Goal: Task Accomplishment & Management: Use online tool/utility

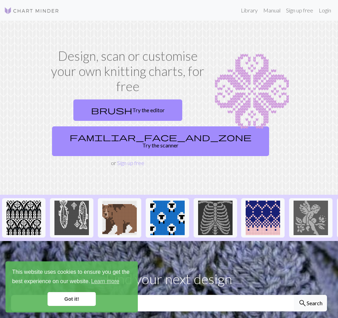
click at [321, 11] on link "Login" at bounding box center [325, 10] width 18 height 14
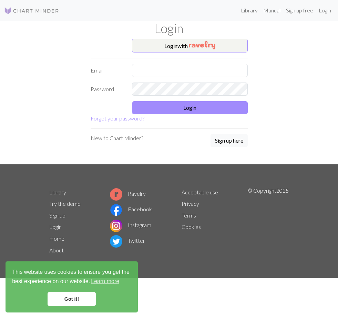
click at [154, 41] on button "Login with" at bounding box center [190, 46] width 116 height 14
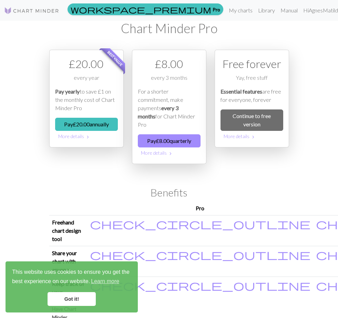
click at [229, 13] on link "My charts" at bounding box center [240, 10] width 29 height 14
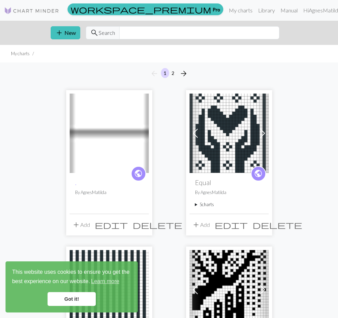
click at [81, 298] on link "Got it!" at bounding box center [72, 299] width 48 height 14
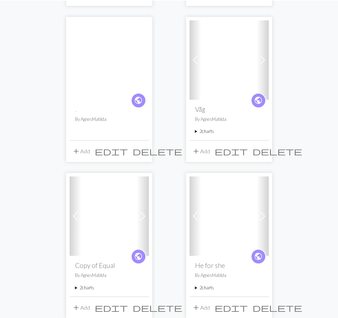
scroll to position [329, 0]
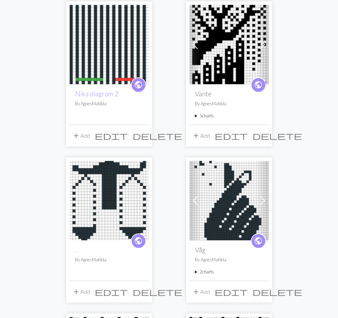
click at [213, 174] on img at bounding box center [229, 200] width 79 height 79
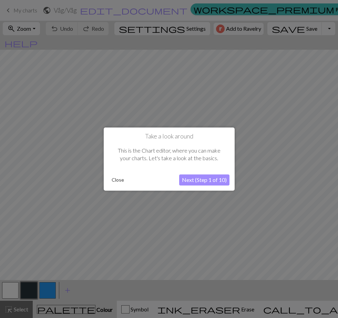
click at [195, 180] on button "Next (Step 1 of 10)" at bounding box center [204, 179] width 50 height 11
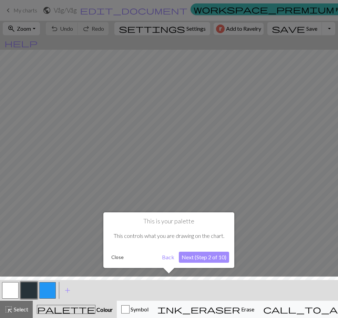
click at [191, 258] on button "Next (Step 2 of 10)" at bounding box center [204, 256] width 50 height 11
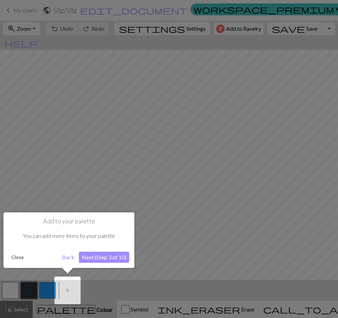
click at [115, 261] on button "Next (Step 3 of 10)" at bounding box center [104, 256] width 50 height 11
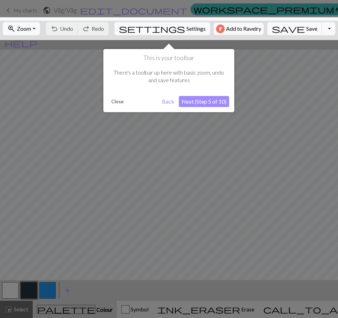
click at [208, 105] on button "Next (Step 5 of 10)" at bounding box center [204, 101] width 50 height 11
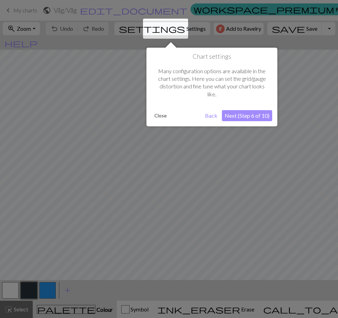
click at [162, 117] on button "Close" at bounding box center [161, 115] width 18 height 10
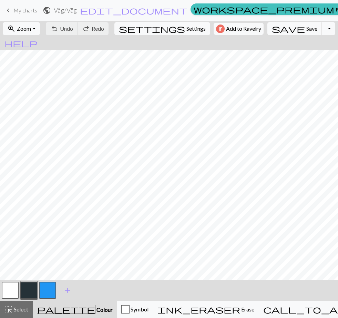
click at [39, 28] on button "zoom_in Zoom Zoom" at bounding box center [21, 28] width 37 height 13
click at [34, 44] on button "Fit all" at bounding box center [30, 43] width 54 height 11
click at [10, 288] on button "button" at bounding box center [10, 290] width 17 height 17
click at [307, 28] on span "Save" at bounding box center [312, 28] width 11 height 7
click at [30, 290] on button "button" at bounding box center [29, 290] width 17 height 17
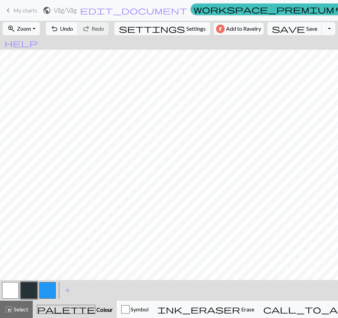
click at [32, 10] on span "My charts" at bounding box center [25, 10] width 24 height 7
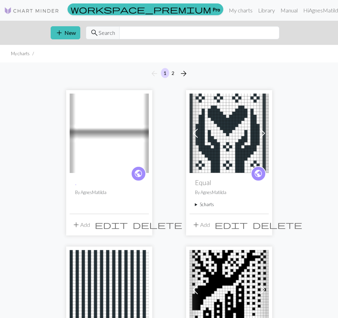
click at [70, 27] on button "add New" at bounding box center [66, 32] width 30 height 13
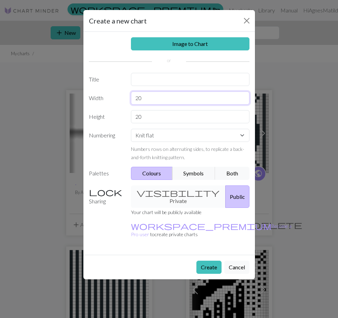
click at [163, 99] on input "20" at bounding box center [190, 97] width 119 height 13
type input "26"
click at [163, 121] on input "20" at bounding box center [190, 116] width 119 height 13
type input "2"
type input "¨"
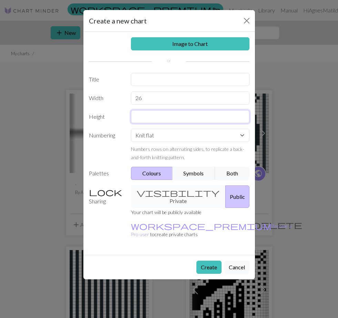
type input "5"
type input "60"
click at [211, 260] on button "Create" at bounding box center [209, 266] width 25 height 13
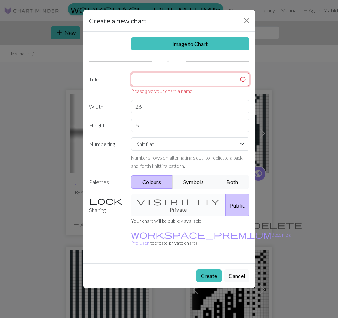
click at [185, 74] on input "text" at bounding box center [190, 79] width 119 height 13
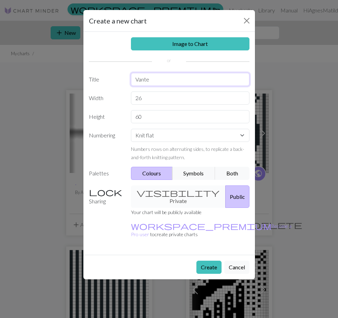
type input "Vante"
click at [209, 260] on button "Create" at bounding box center [209, 266] width 25 height 13
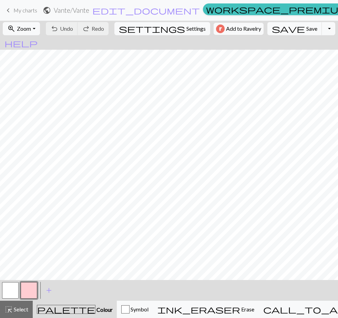
click at [27, 291] on button "button" at bounding box center [29, 290] width 17 height 17
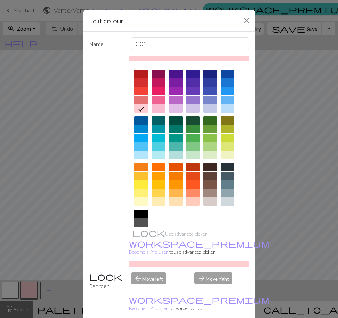
click at [194, 128] on div at bounding box center [193, 129] width 14 height 8
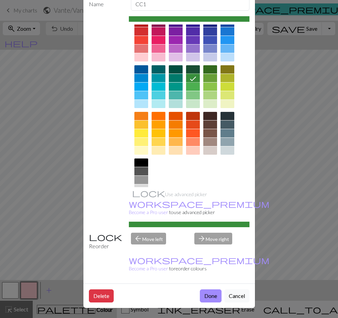
scroll to position [39, 0]
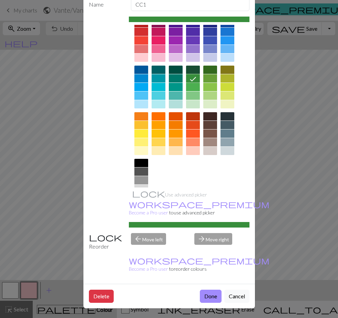
click at [211, 295] on button "Done" at bounding box center [211, 295] width 22 height 13
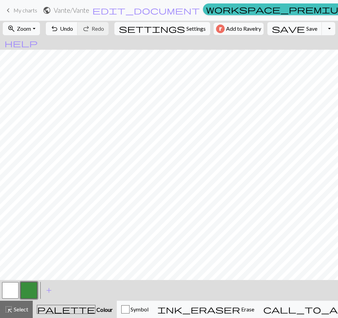
click at [48, 288] on span "add" at bounding box center [49, 290] width 8 height 10
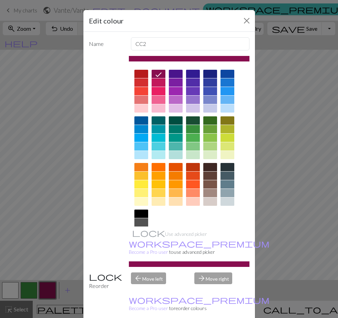
click at [162, 109] on div at bounding box center [159, 108] width 14 height 8
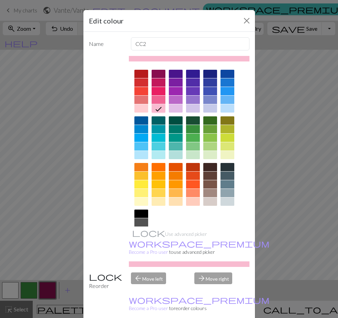
click at [159, 100] on div at bounding box center [159, 100] width 14 height 8
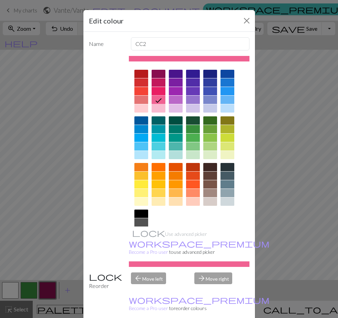
click at [160, 111] on div at bounding box center [159, 108] width 14 height 8
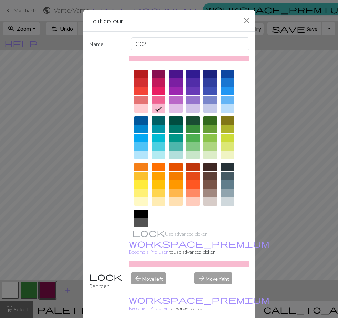
click at [159, 101] on div at bounding box center [159, 100] width 14 height 8
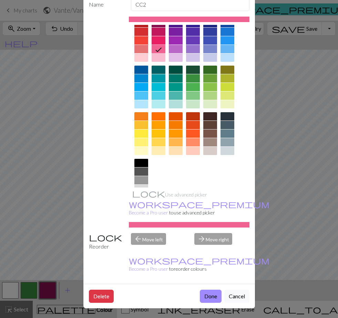
click at [211, 295] on button "Done" at bounding box center [211, 295] width 22 height 13
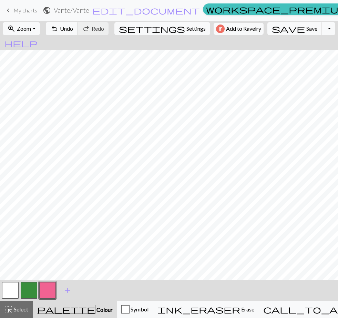
click at [40, 34] on button "zoom_in Zoom Zoom" at bounding box center [21, 28] width 37 height 13
click at [39, 46] on button "Fit all" at bounding box center [30, 43] width 54 height 11
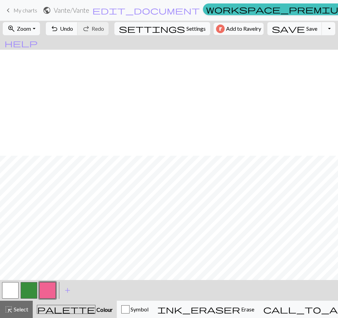
scroll to position [125, 0]
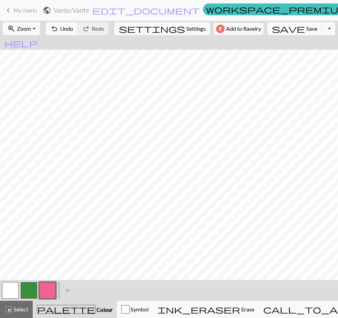
click at [73, 29] on span "Undo" at bounding box center [66, 28] width 13 height 7
click at [31, 26] on span "Zoom" at bounding box center [24, 28] width 14 height 7
click at [22, 56] on button "Fit width" at bounding box center [30, 54] width 54 height 11
click at [11, 291] on button "button" at bounding box center [10, 290] width 17 height 17
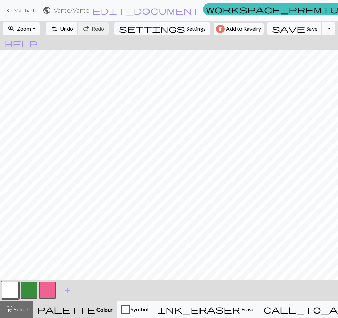
click at [28, 289] on button "button" at bounding box center [29, 290] width 17 height 17
click at [78, 24] on button "undo Undo Undo" at bounding box center [62, 28] width 32 height 13
click at [73, 27] on span "Undo" at bounding box center [66, 28] width 13 height 7
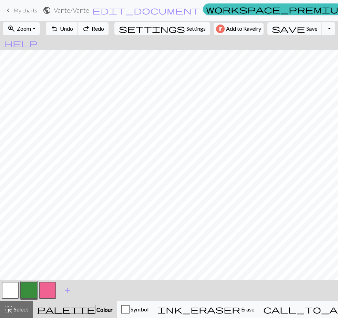
click at [73, 30] on span "Undo" at bounding box center [66, 28] width 13 height 7
click at [73, 29] on span "Undo" at bounding box center [66, 28] width 13 height 7
click at [73, 30] on span "Undo" at bounding box center [66, 28] width 13 height 7
click at [73, 29] on span "Undo" at bounding box center [66, 28] width 13 height 7
click at [73, 32] on span "Undo" at bounding box center [66, 28] width 13 height 7
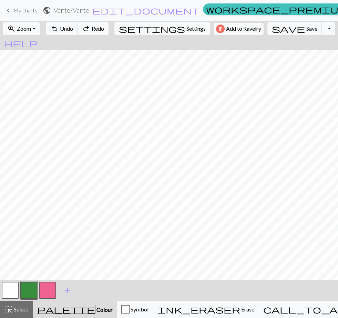
click at [73, 31] on span "Undo" at bounding box center [66, 28] width 13 height 7
click at [73, 30] on span "Undo" at bounding box center [66, 28] width 13 height 7
click at [73, 31] on span "Undo" at bounding box center [66, 28] width 13 height 7
click at [75, 23] on button "undo Undo Undo" at bounding box center [62, 28] width 32 height 13
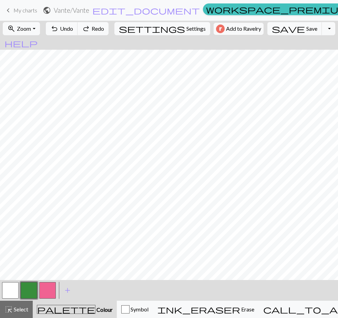
click at [75, 22] on button "undo Undo Undo" at bounding box center [62, 28] width 32 height 13
click at [73, 27] on span "Undo" at bounding box center [66, 28] width 13 height 7
click at [73, 26] on span "Undo" at bounding box center [66, 28] width 13 height 7
click at [76, 23] on button "undo Undo Undo" at bounding box center [62, 28] width 32 height 13
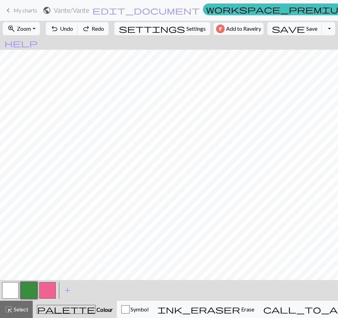
click at [76, 22] on button "undo Undo Undo" at bounding box center [62, 28] width 32 height 13
click at [59, 26] on span "undo" at bounding box center [54, 29] width 8 height 10
click at [59, 29] on span "undo" at bounding box center [54, 29] width 8 height 10
click at [59, 28] on span "undo" at bounding box center [54, 29] width 8 height 10
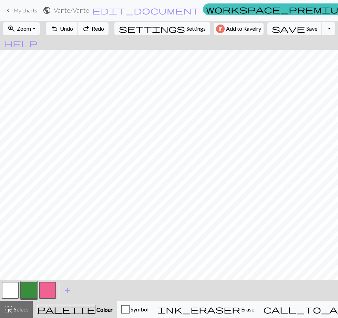
click at [59, 27] on span "undo" at bounding box center [54, 29] width 8 height 10
click at [59, 29] on span "undo" at bounding box center [54, 29] width 8 height 10
click at [59, 28] on span "undo" at bounding box center [54, 29] width 8 height 10
click at [59, 29] on span "undo" at bounding box center [54, 29] width 8 height 10
click at [59, 28] on span "undo" at bounding box center [54, 29] width 8 height 10
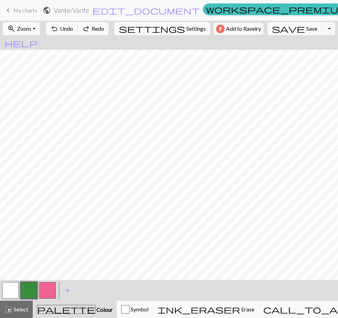
click at [59, 26] on span "undo" at bounding box center [54, 29] width 8 height 10
click at [59, 29] on span "undo" at bounding box center [54, 29] width 8 height 10
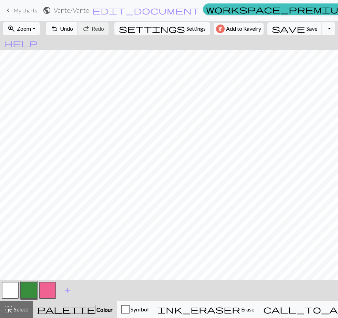
click at [59, 31] on span "undo" at bounding box center [54, 29] width 8 height 10
click at [10, 290] on button "button" at bounding box center [10, 290] width 17 height 17
click at [45, 295] on button "button" at bounding box center [47, 290] width 17 height 17
click at [73, 30] on span "Undo" at bounding box center [66, 28] width 13 height 7
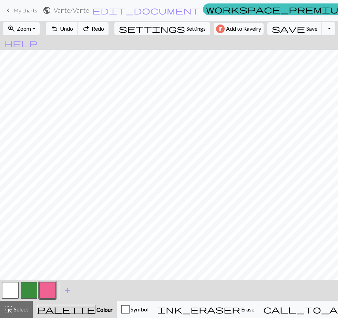
click at [73, 32] on span "Undo" at bounding box center [66, 28] width 13 height 7
click at [104, 30] on span "Redo" at bounding box center [98, 28] width 12 height 7
click at [104, 29] on span "Redo" at bounding box center [98, 28] width 12 height 7
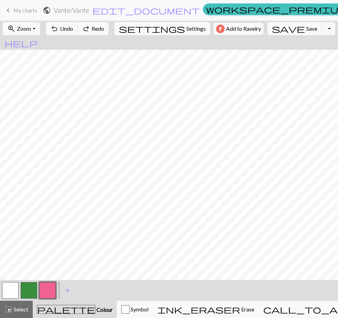
click at [104, 29] on span "Redo" at bounding box center [98, 28] width 12 height 7
click at [73, 28] on span "Undo" at bounding box center [66, 28] width 13 height 7
click at [59, 26] on span "undo" at bounding box center [54, 29] width 8 height 10
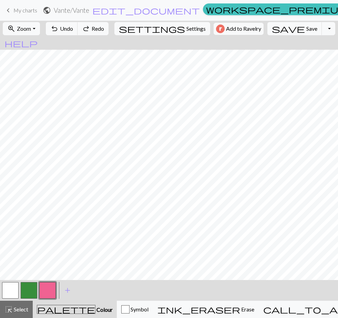
click at [72, 22] on button "undo Undo Undo" at bounding box center [62, 28] width 32 height 13
click at [59, 24] on span "undo" at bounding box center [54, 29] width 8 height 10
click at [68, 21] on div "undo Undo Undo redo Redo Redo" at bounding box center [77, 29] width 67 height 16
click at [68, 22] on button "undo Undo Undo" at bounding box center [62, 28] width 32 height 13
click at [59, 27] on span "undo" at bounding box center [54, 29] width 8 height 10
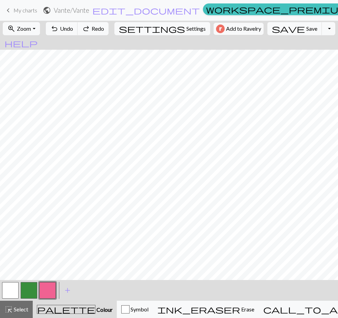
click at [59, 29] on span "undo" at bounding box center [54, 29] width 8 height 10
click at [68, 28] on button "undo Undo Undo" at bounding box center [62, 28] width 32 height 13
click at [67, 25] on button "undo Undo Undo" at bounding box center [62, 28] width 32 height 13
click at [73, 28] on span "Undo" at bounding box center [66, 28] width 13 height 7
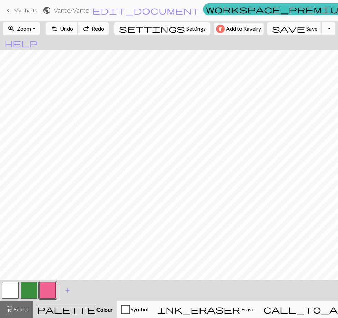
click at [59, 27] on span "undo" at bounding box center [54, 29] width 8 height 10
click at [59, 25] on span "undo" at bounding box center [54, 29] width 8 height 10
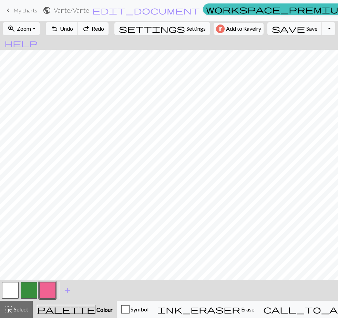
click at [59, 24] on span "undo" at bounding box center [54, 29] width 8 height 10
click at [65, 20] on nav "keyboard_arrow_left My charts public Vante / Vante edit_document Edit settings …" at bounding box center [169, 10] width 338 height 21
click at [63, 20] on nav "keyboard_arrow_left My charts public Vante / Vante edit_document Edit settings …" at bounding box center [169, 10] width 338 height 21
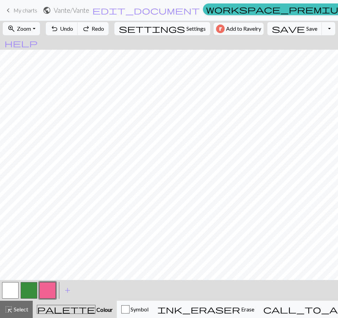
click at [59, 32] on span "undo" at bounding box center [54, 29] width 8 height 10
click at [59, 29] on span "undo" at bounding box center [54, 29] width 8 height 10
click at [59, 32] on span "undo" at bounding box center [54, 29] width 8 height 10
click at [59, 31] on span "undo" at bounding box center [54, 29] width 8 height 10
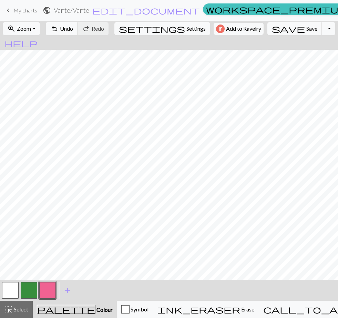
click at [75, 34] on button "undo Undo Undo" at bounding box center [62, 28] width 32 height 13
click at [77, 36] on div "undo Undo Undo redo Redo Redo" at bounding box center [77, 29] width 67 height 16
click at [59, 24] on span "undo" at bounding box center [54, 29] width 8 height 10
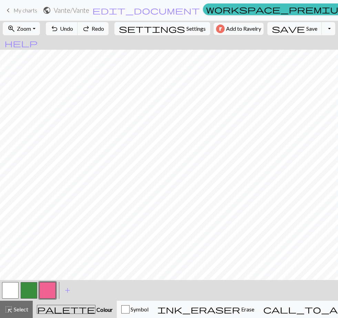
click at [59, 24] on span "undo" at bounding box center [54, 29] width 8 height 10
click at [71, 22] on button "undo Undo Undo" at bounding box center [62, 28] width 32 height 13
click at [70, 21] on div "undo Undo Undo redo Redo Redo" at bounding box center [77, 29] width 67 height 16
click at [69, 21] on div "undo Undo Undo redo Redo Redo" at bounding box center [77, 29] width 67 height 16
click at [69, 20] on nav "keyboard_arrow_left My charts public Vante / Vante edit_document Edit settings …" at bounding box center [169, 10] width 338 height 21
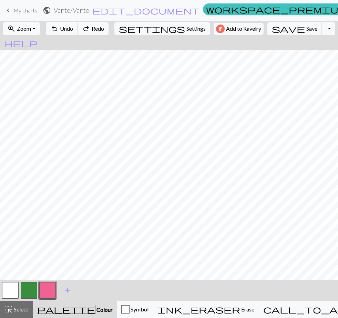
click at [68, 20] on nav "keyboard_arrow_left My charts public Vante / Vante edit_document Edit settings …" at bounding box center [169, 10] width 338 height 21
click at [68, 19] on nav "keyboard_arrow_left My charts public Vante / Vante edit_document Edit settings …" at bounding box center [169, 10] width 338 height 21
click at [59, 29] on span "undo" at bounding box center [54, 29] width 8 height 10
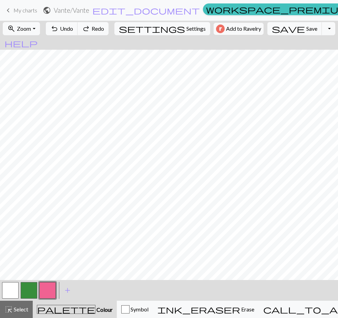
click at [59, 29] on span "undo" at bounding box center [54, 29] width 8 height 10
click at [59, 28] on span "undo" at bounding box center [54, 29] width 8 height 10
click at [59, 29] on span "undo" at bounding box center [54, 29] width 8 height 10
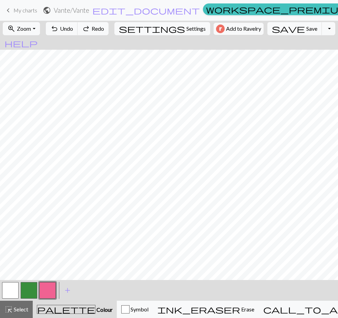
click at [59, 29] on span "undo" at bounding box center [54, 29] width 8 height 10
click at [59, 30] on span "undo" at bounding box center [54, 29] width 8 height 10
click at [59, 29] on span "undo" at bounding box center [54, 29] width 8 height 10
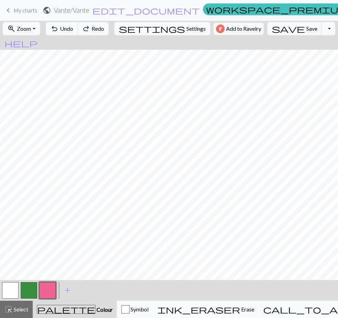
click at [69, 29] on button "undo Undo Undo" at bounding box center [62, 28] width 32 height 13
click at [59, 28] on span "undo" at bounding box center [54, 29] width 8 height 10
click at [69, 28] on button "undo Undo Undo" at bounding box center [62, 28] width 32 height 13
click at [33, 288] on button "button" at bounding box center [29, 290] width 17 height 17
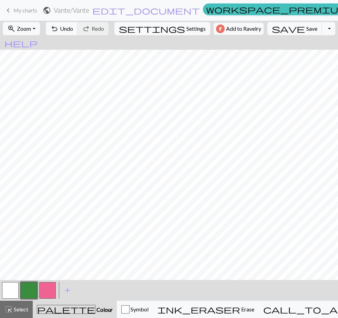
click at [15, 291] on button "button" at bounding box center [10, 290] width 17 height 17
click at [31, 290] on button "button" at bounding box center [29, 290] width 17 height 17
click at [17, 290] on button "button" at bounding box center [10, 290] width 17 height 17
click at [35, 290] on button "button" at bounding box center [29, 290] width 17 height 17
click at [12, 290] on button "button" at bounding box center [10, 290] width 17 height 17
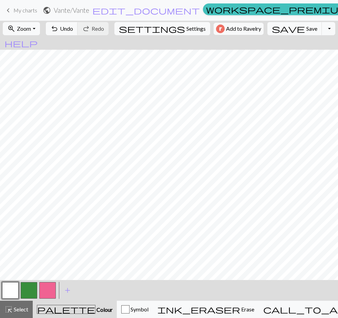
click at [27, 288] on button "button" at bounding box center [29, 290] width 17 height 17
click at [13, 288] on button "button" at bounding box center [10, 290] width 17 height 17
click at [78, 29] on button "undo Undo Undo" at bounding box center [62, 28] width 32 height 13
click at [51, 290] on button "button" at bounding box center [47, 290] width 17 height 17
click at [13, 291] on button "button" at bounding box center [10, 290] width 17 height 17
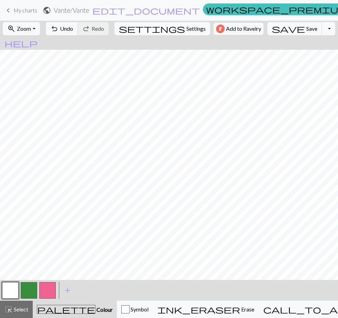
click at [47, 291] on button "button" at bounding box center [47, 290] width 17 height 17
click at [16, 286] on button "button" at bounding box center [10, 290] width 17 height 17
click at [47, 292] on button "button" at bounding box center [47, 290] width 17 height 17
click at [73, 29] on span "Undo" at bounding box center [66, 28] width 13 height 7
click at [73, 30] on span "Undo" at bounding box center [66, 28] width 13 height 7
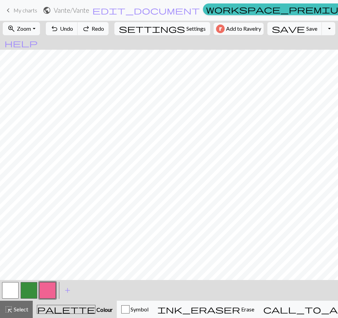
click at [73, 30] on span "Undo" at bounding box center [66, 28] width 13 height 7
click at [78, 34] on button "undo Undo Undo" at bounding box center [62, 28] width 32 height 13
click at [73, 30] on span "Undo" at bounding box center [66, 28] width 13 height 7
click at [15, 285] on button "button" at bounding box center [10, 290] width 17 height 17
click at [48, 288] on button "button" at bounding box center [47, 290] width 17 height 17
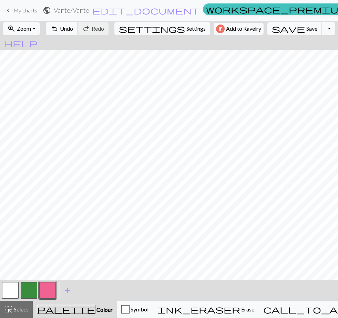
click at [40, 26] on button "zoom_in Zoom Zoom" at bounding box center [21, 28] width 37 height 13
click at [35, 43] on button "Fit all" at bounding box center [30, 43] width 54 height 11
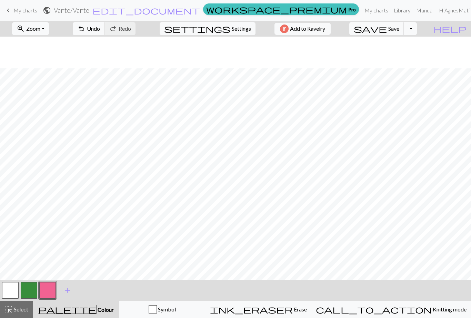
scroll to position [103, 0]
click at [12, 294] on button "button" at bounding box center [10, 290] width 17 height 17
click at [50, 290] on button "button" at bounding box center [47, 290] width 17 height 17
click at [14, 291] on button "button" at bounding box center [10, 290] width 17 height 17
click at [52, 289] on button "button" at bounding box center [47, 290] width 17 height 17
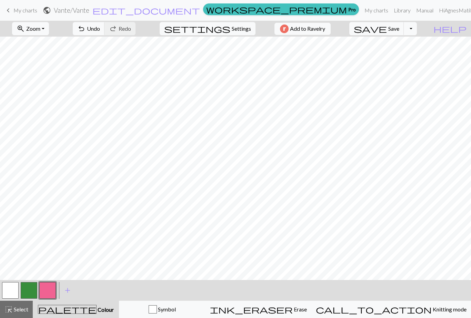
click at [105, 22] on button "undo Undo Undo" at bounding box center [89, 28] width 32 height 13
click at [117, 22] on div "undo Undo Undo redo Redo Redo" at bounding box center [104, 29] width 73 height 16
click at [100, 32] on span "Undo" at bounding box center [93, 28] width 13 height 7
click at [100, 31] on span "Undo" at bounding box center [93, 28] width 13 height 7
click at [100, 28] on span "Undo" at bounding box center [93, 28] width 13 height 7
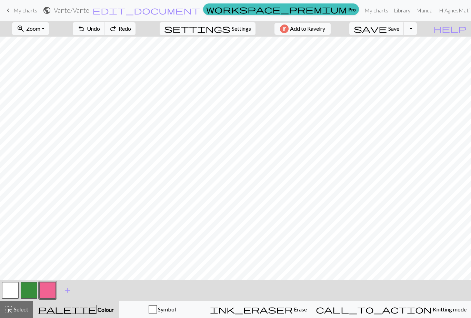
click at [100, 28] on span "Undo" at bounding box center [93, 28] width 13 height 7
click at [100, 29] on span "Undo" at bounding box center [93, 28] width 13 height 7
click at [105, 29] on button "undo Undo Undo" at bounding box center [89, 28] width 32 height 13
click at [86, 30] on span "undo" at bounding box center [81, 29] width 8 height 10
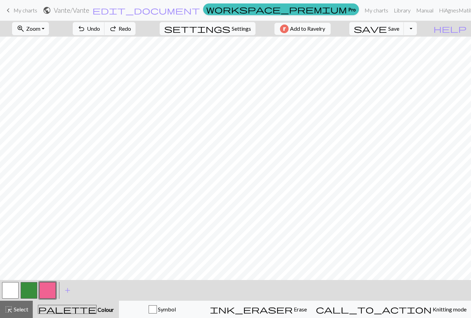
click at [86, 32] on span "undo" at bounding box center [81, 29] width 8 height 10
click at [86, 31] on span "undo" at bounding box center [81, 29] width 8 height 10
click at [86, 32] on span "undo" at bounding box center [81, 29] width 8 height 10
click at [86, 31] on span "undo" at bounding box center [81, 29] width 8 height 10
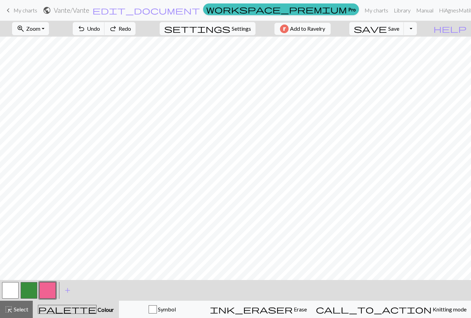
click at [86, 32] on span "undo" at bounding box center [81, 29] width 8 height 10
click at [105, 32] on button "undo Undo Undo" at bounding box center [89, 28] width 32 height 13
click at [100, 30] on span "Undo" at bounding box center [93, 28] width 13 height 7
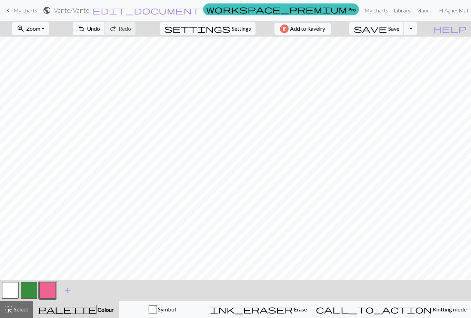
click at [16, 286] on button "button" at bounding box center [10, 290] width 17 height 17
click at [53, 290] on button "button" at bounding box center [47, 290] width 17 height 17
click at [105, 30] on button "undo Undo Undo" at bounding box center [89, 28] width 32 height 13
click at [86, 26] on span "undo" at bounding box center [81, 29] width 8 height 10
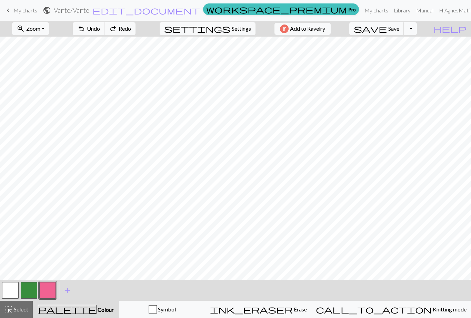
click at [86, 26] on span "undo" at bounding box center [81, 29] width 8 height 10
click at [105, 23] on button "undo Undo Undo" at bounding box center [89, 28] width 32 height 13
click at [86, 24] on span "undo" at bounding box center [81, 29] width 8 height 10
click at [17, 290] on button "button" at bounding box center [10, 290] width 17 height 17
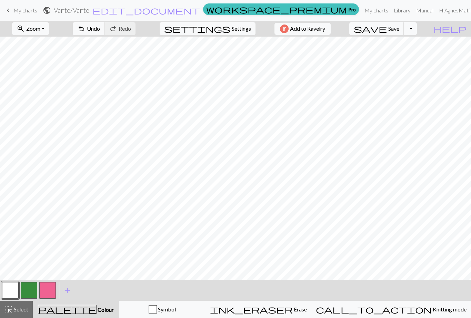
click at [50, 294] on button "button" at bounding box center [47, 290] width 17 height 17
click at [15, 291] on button "button" at bounding box center [10, 290] width 17 height 17
click at [49, 289] on button "button" at bounding box center [47, 290] width 17 height 17
click at [12, 290] on button "button" at bounding box center [10, 290] width 17 height 17
click at [51, 288] on button "button" at bounding box center [47, 290] width 17 height 17
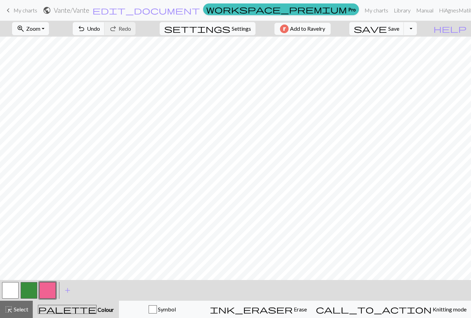
click at [13, 290] on button "button" at bounding box center [10, 290] width 17 height 17
click at [49, 294] on button "button" at bounding box center [47, 290] width 17 height 17
click at [49, 28] on button "zoom_in Zoom Zoom" at bounding box center [30, 28] width 37 height 13
click at [52, 43] on button "Fit all" at bounding box center [39, 43] width 54 height 11
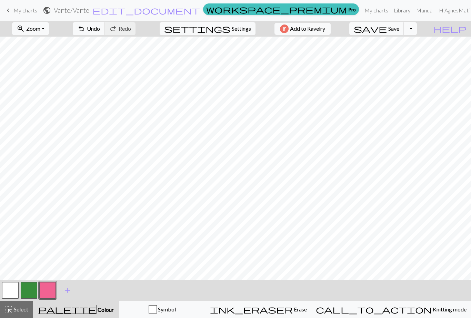
click at [10, 287] on button "button" at bounding box center [10, 290] width 17 height 17
click at [45, 288] on button "button" at bounding box center [47, 290] width 17 height 17
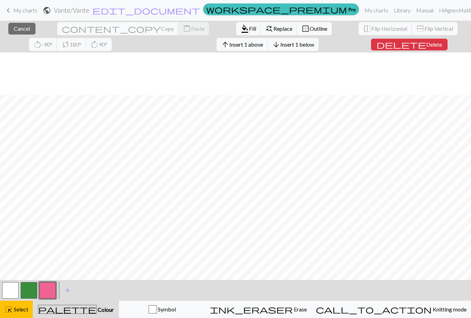
scroll to position [123, 0]
click at [18, 29] on span "Cancel" at bounding box center [22, 28] width 16 height 7
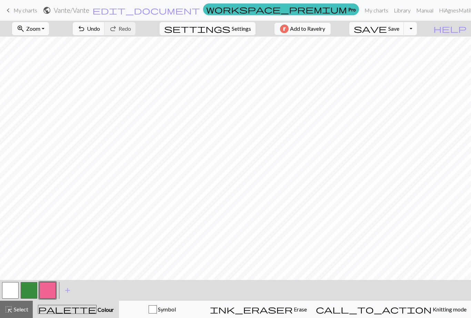
click at [338, 30] on span "Save" at bounding box center [393, 28] width 11 height 7
